Goal: Check status

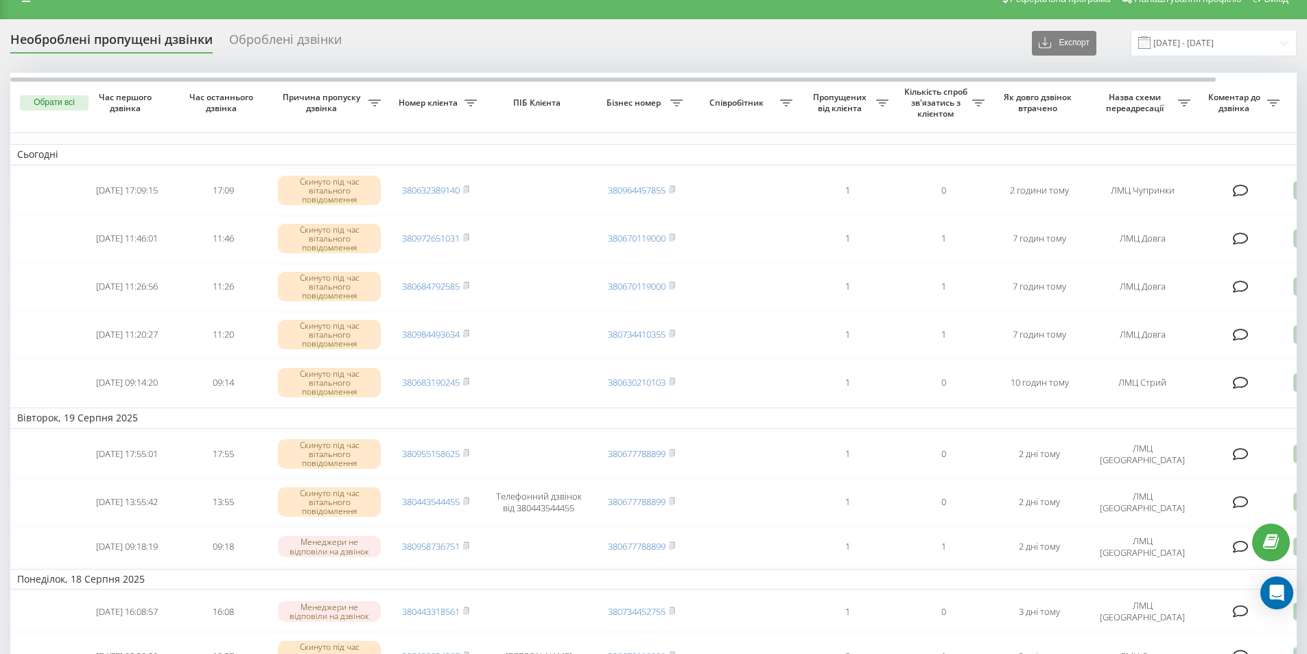
click at [257, 46] on div "Оброблені дзвінки" at bounding box center [285, 42] width 113 height 21
click at [187, 41] on div "Необроблені пропущені дзвінки" at bounding box center [111, 42] width 202 height 21
